Goal: Task Accomplishment & Management: Use online tool/utility

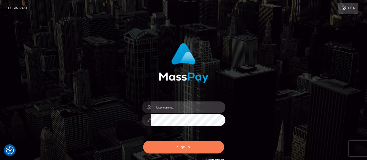
type input "matthew.wong"
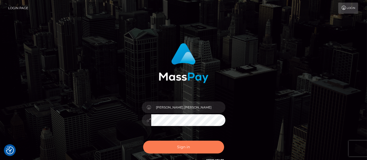
click at [185, 146] on button "Sign in" at bounding box center [183, 147] width 81 height 13
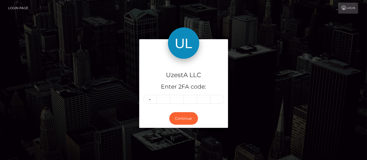
type input "9"
type input "6"
type input "2"
type input "3"
type input "9"
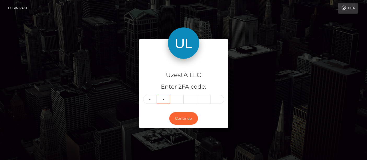
type input "6"
type input "2"
type input "3"
type input "1"
type input "8"
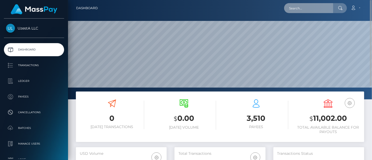
click at [299, 4] on input "text" at bounding box center [308, 8] width 49 height 10
paste input "2063929"
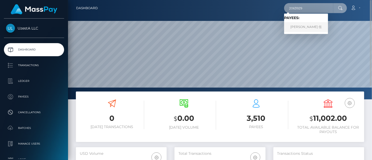
type input "2063929"
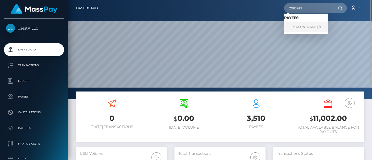
click at [296, 29] on link "金艳 任" at bounding box center [306, 27] width 44 height 10
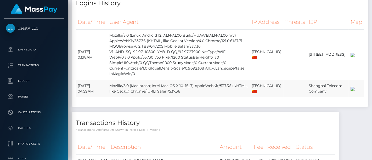
scroll to position [407, 0]
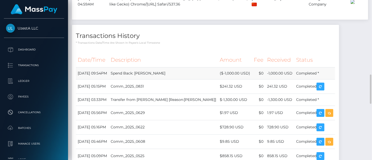
drag, startPoint x: 132, startPoint y: 81, endPoint x: 78, endPoint y: 79, distance: 53.4
click at [78, 79] on td "September 22, 2025 09:54PM" at bounding box center [92, 73] width 33 height 12
copy td "September 22, 2025 09:54PM"
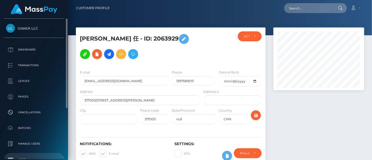
scroll to position [58, 0]
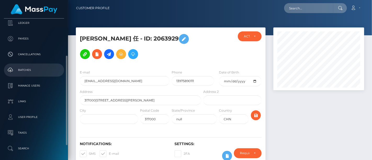
click at [30, 67] on p "Batches" at bounding box center [34, 70] width 56 height 8
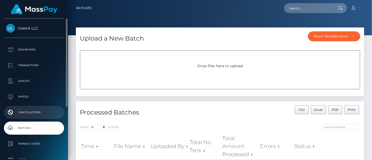
click at [33, 113] on p "Cancellations" at bounding box center [34, 113] width 56 height 8
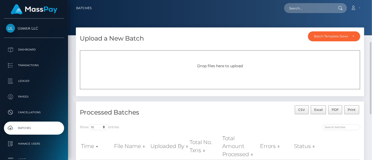
scroll to position [29, 0]
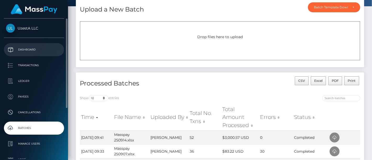
click at [29, 50] on p "Dashboard" at bounding box center [34, 50] width 56 height 8
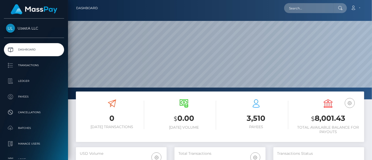
scroll to position [93, 91]
